Goal: Task Accomplishment & Management: Complete application form

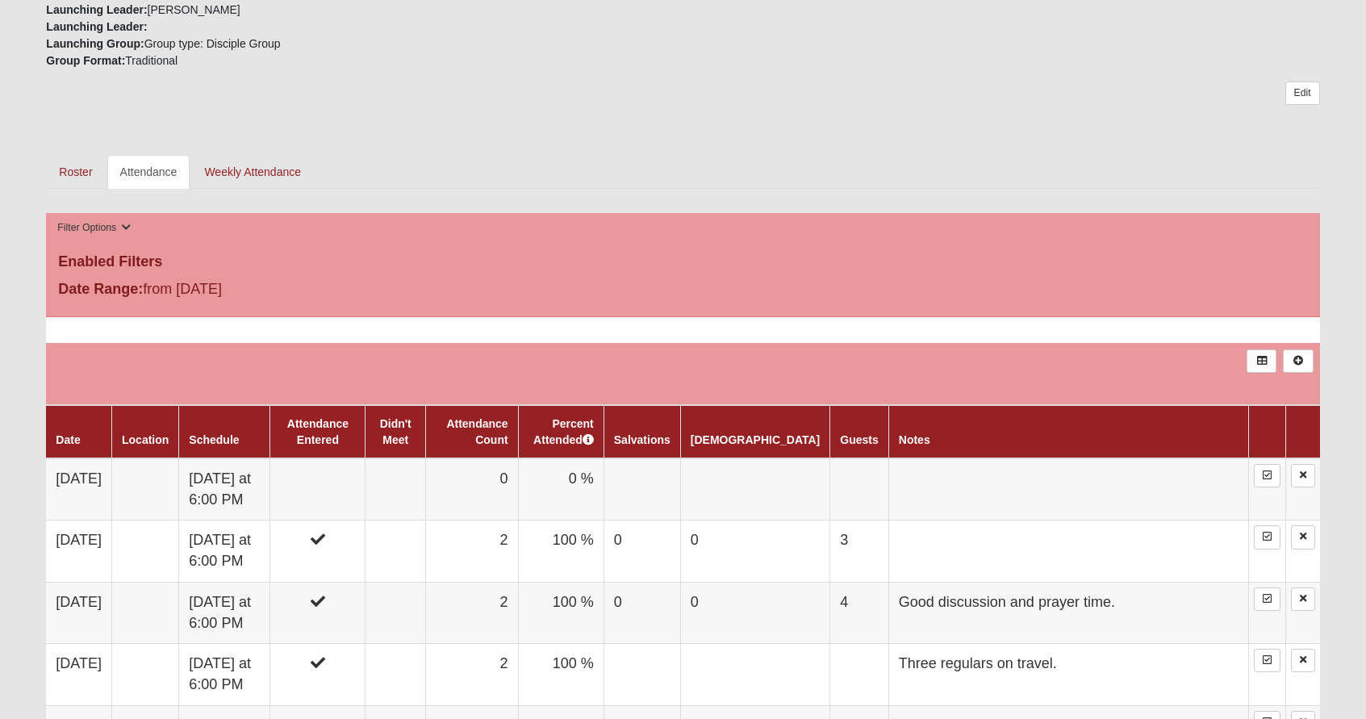
scroll to position [440, 0]
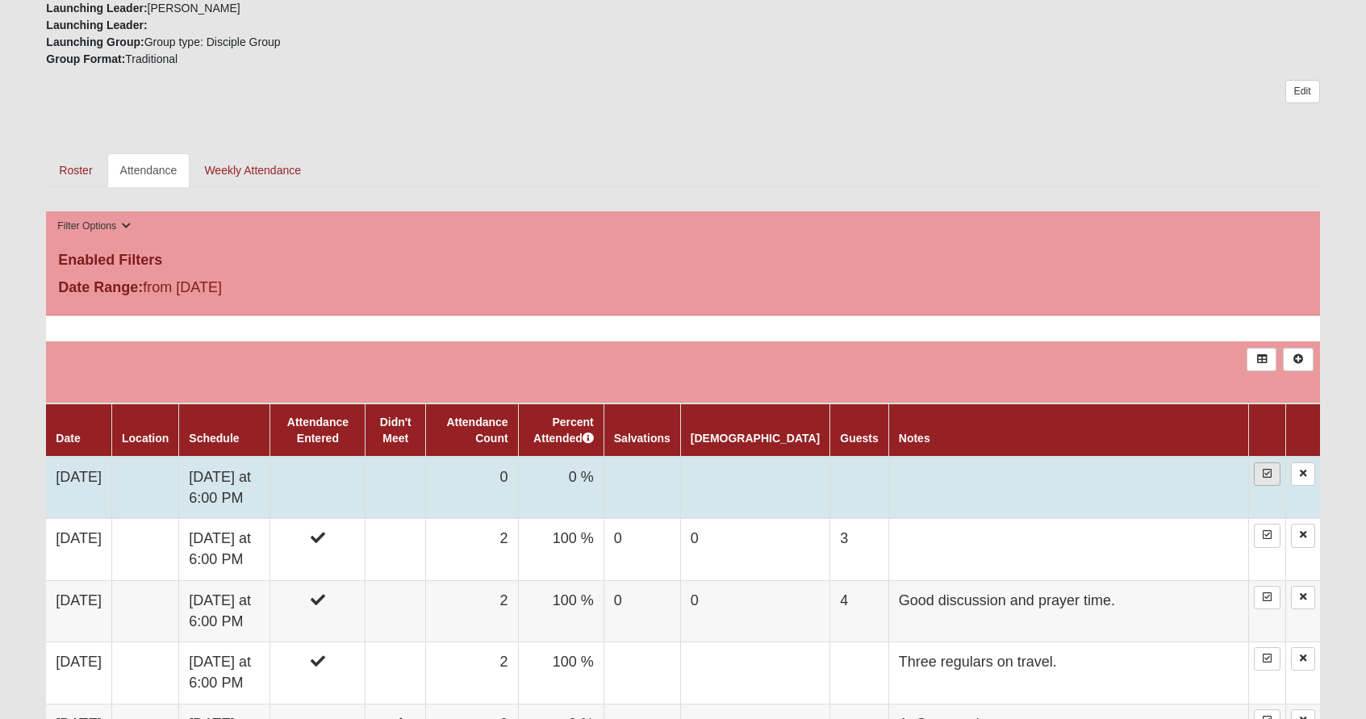
click at [1264, 482] on link at bounding box center [1267, 473] width 27 height 23
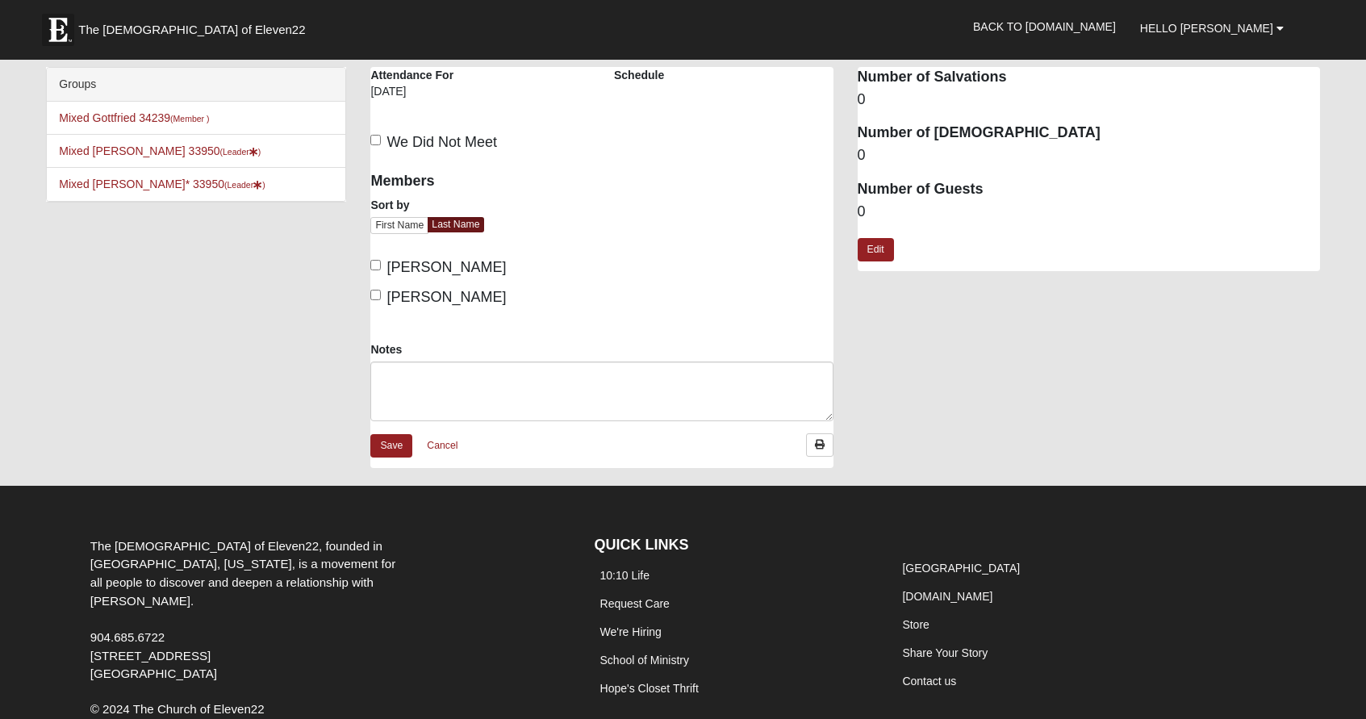
click at [377, 265] on input "[PERSON_NAME]" at bounding box center [375, 265] width 10 height 10
checkbox input "true"
click at [378, 291] on input "[PERSON_NAME]" at bounding box center [375, 295] width 10 height 10
checkbox input "true"
click at [879, 243] on link "Edit" at bounding box center [876, 249] width 36 height 23
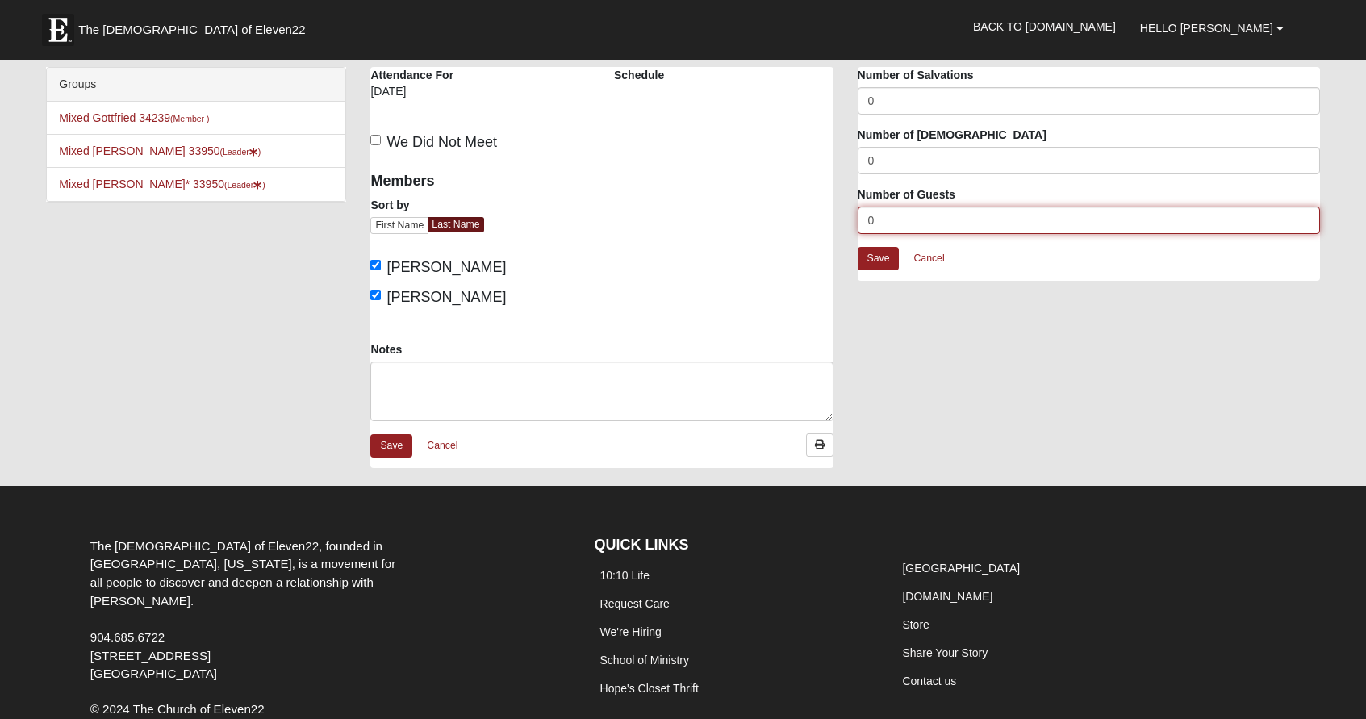
click at [893, 221] on input "0" at bounding box center [1089, 220] width 462 height 27
drag, startPoint x: 870, startPoint y: 219, endPoint x: 858, endPoint y: 219, distance: 12.1
click at [858, 219] on input "0" at bounding box center [1089, 220] width 462 height 27
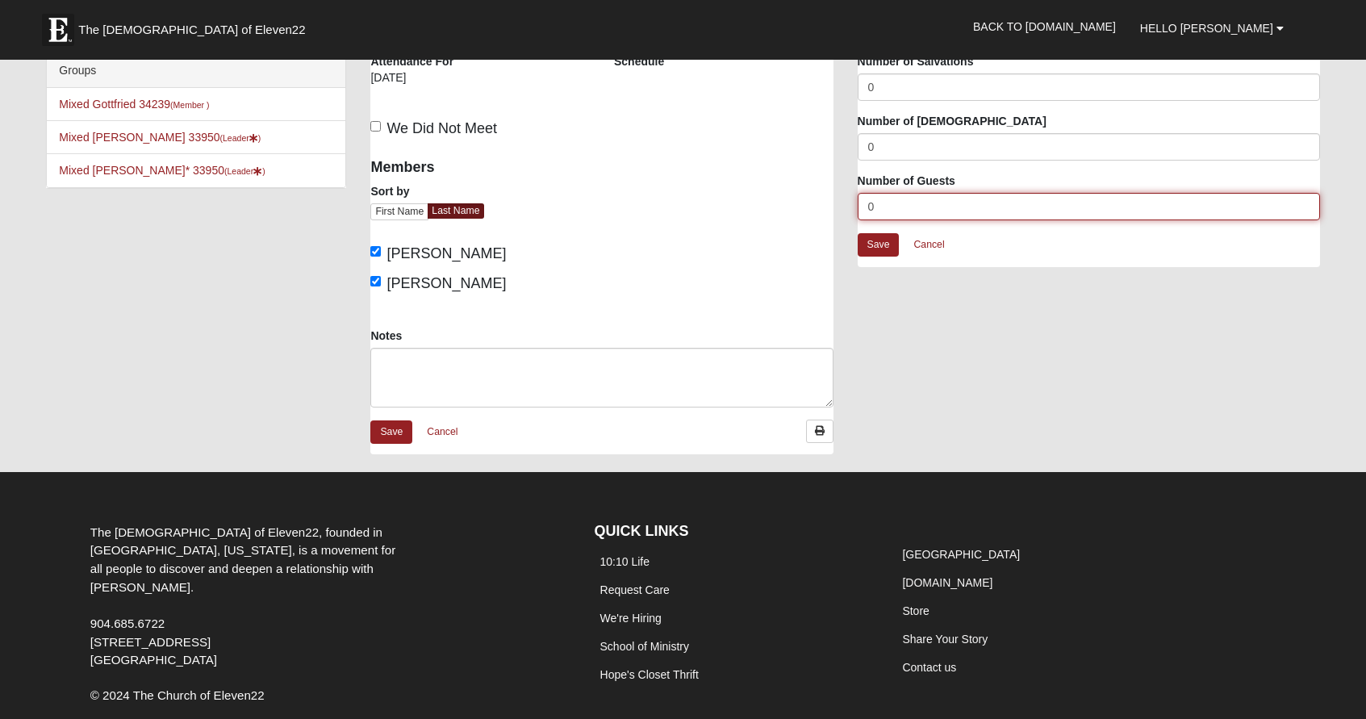
scroll to position [14, 0]
type input "6"
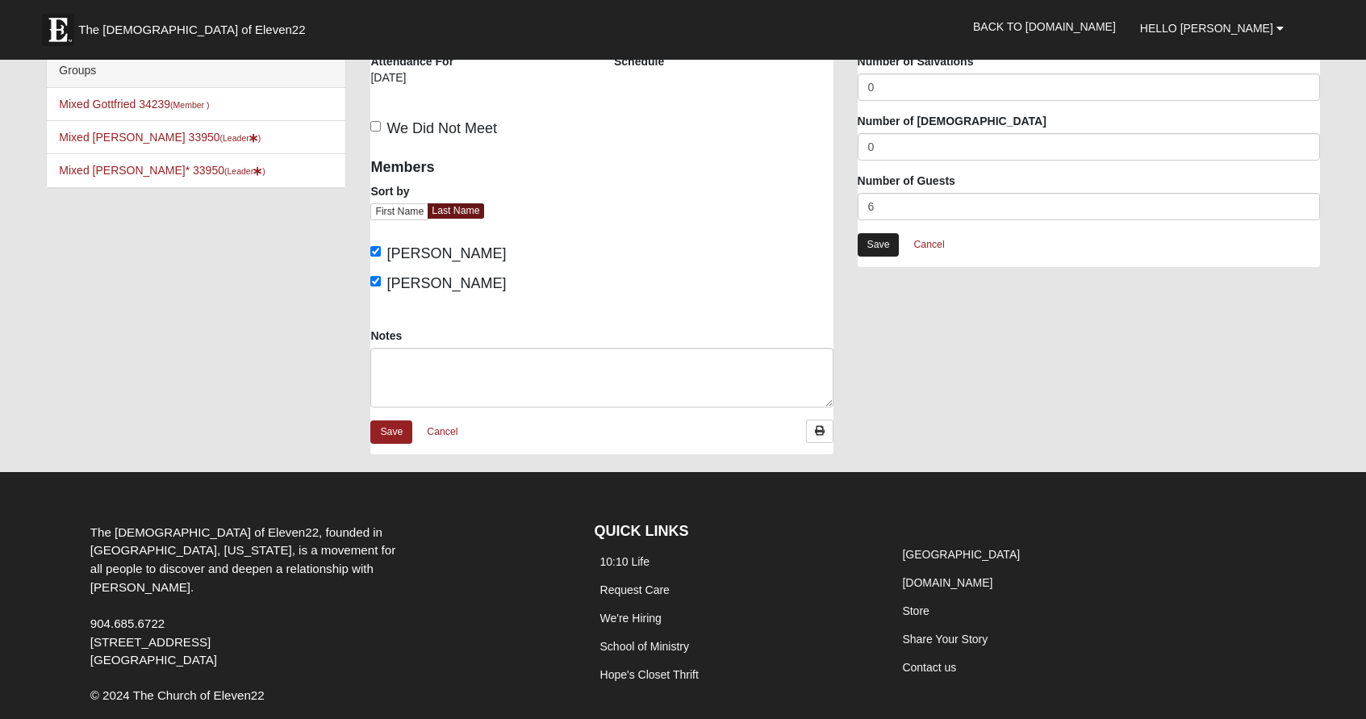
click at [876, 240] on link "Save" at bounding box center [879, 244] width 42 height 23
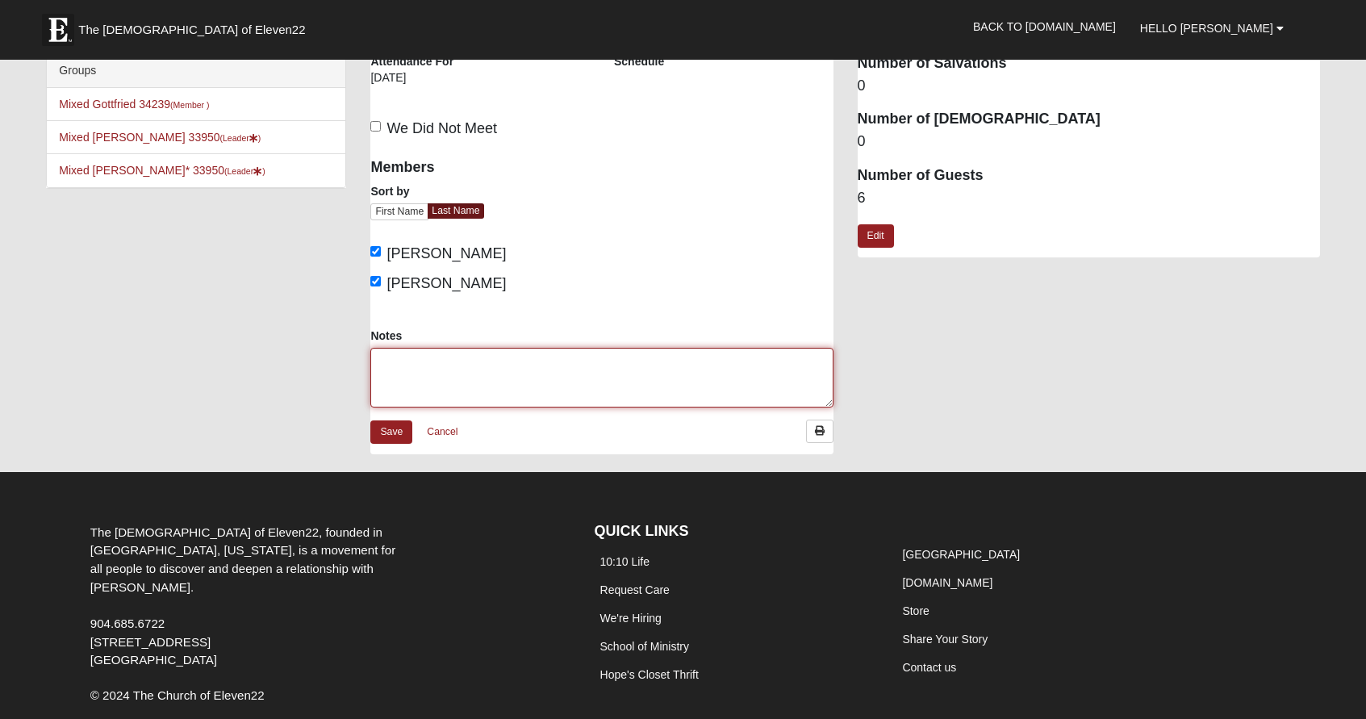
click at [424, 366] on textarea "Notes" at bounding box center [601, 378] width 462 height 60
